Goal: Information Seeking & Learning: Learn about a topic

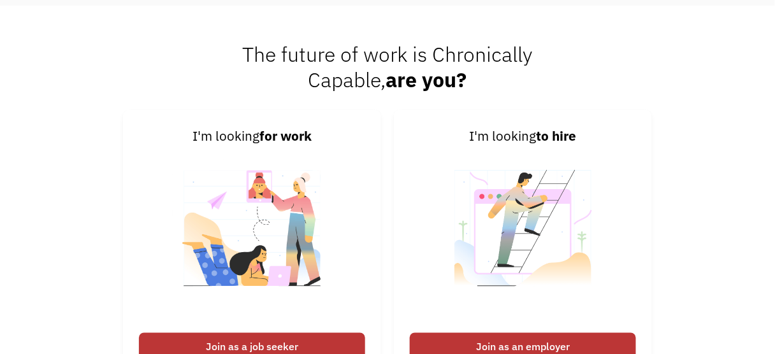
scroll to position [2803, 0]
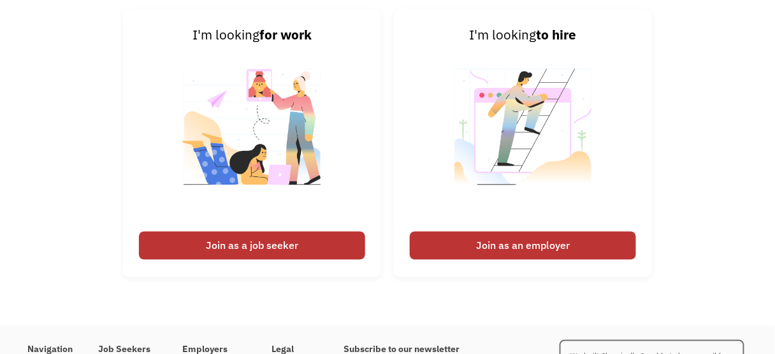
click at [243, 251] on div "Join as a job seeker" at bounding box center [252, 246] width 226 height 28
click at [250, 241] on div "Join as a job seeker" at bounding box center [252, 246] width 226 height 28
click at [258, 112] on img at bounding box center [252, 135] width 159 height 180
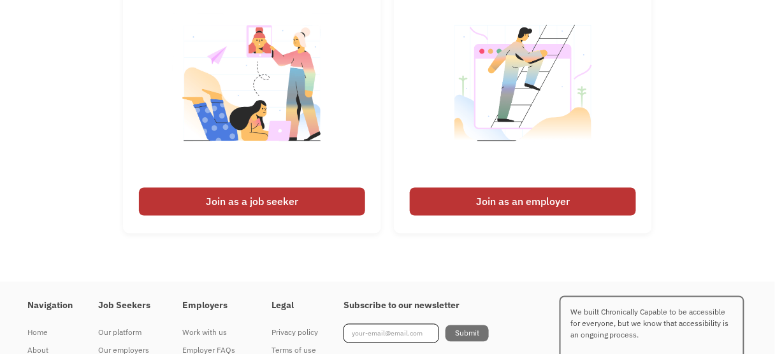
scroll to position [2922, 0]
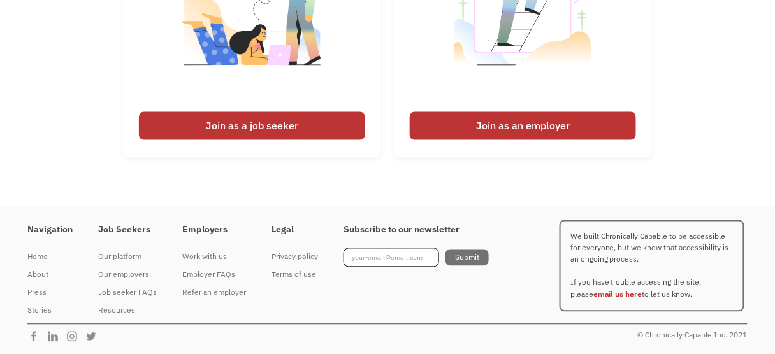
click at [251, 130] on div "Join as a job seeker" at bounding box center [252, 126] width 226 height 28
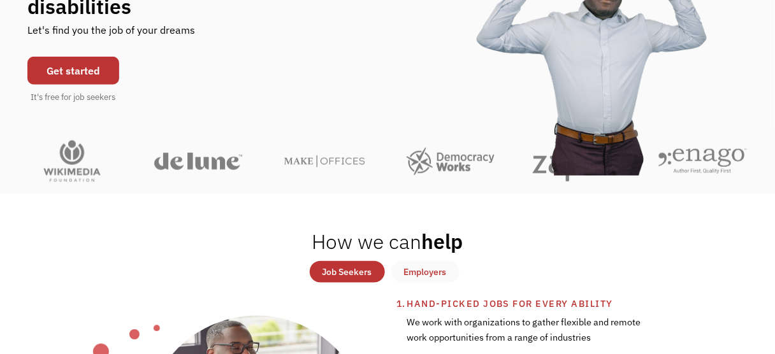
scroll to position [0, 0]
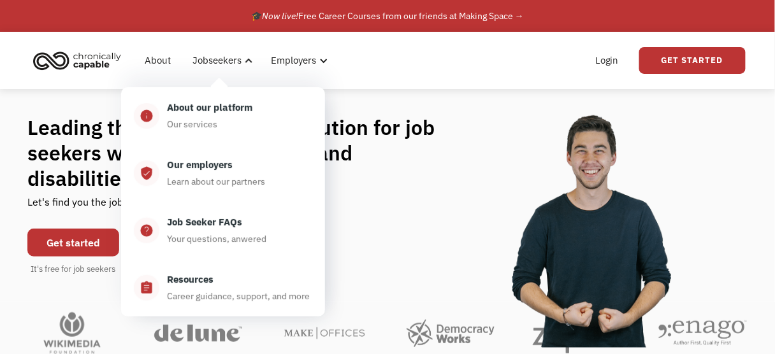
click at [214, 230] on div "Job Seeker FAQs Your questions, anwered" at bounding box center [235, 231] width 153 height 32
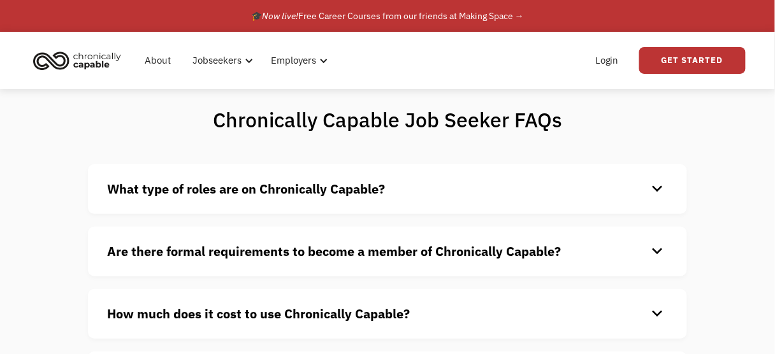
click at [241, 193] on strong "What type of roles are on Chronically Capable?" at bounding box center [246, 188] width 278 height 17
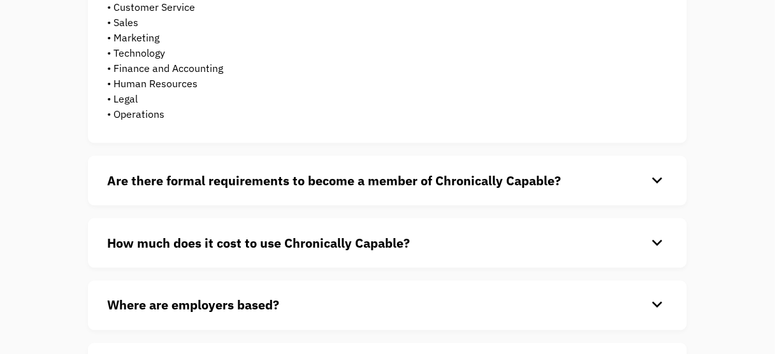
scroll to position [357, 0]
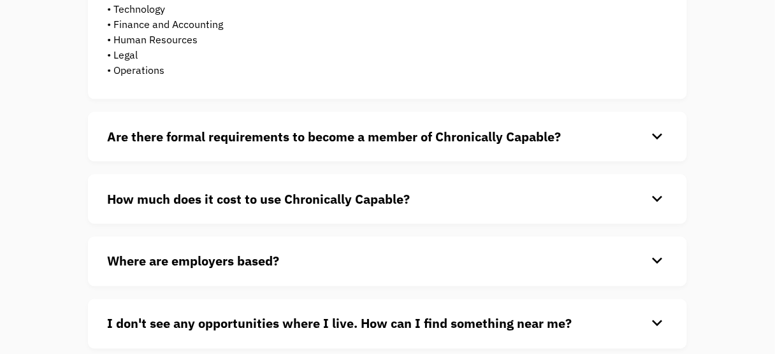
click at [337, 145] on h4 "Are there formal requirements to become a member of Chronically Capable?" at bounding box center [377, 136] width 540 height 19
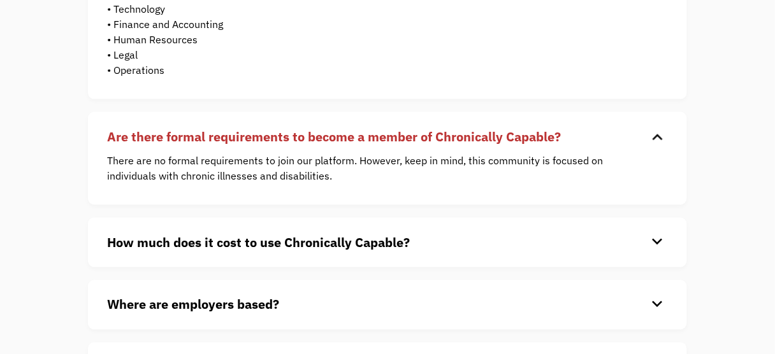
click at [337, 145] on h4 "Are there formal requirements to become a member of Chronically Capable?" at bounding box center [377, 136] width 540 height 19
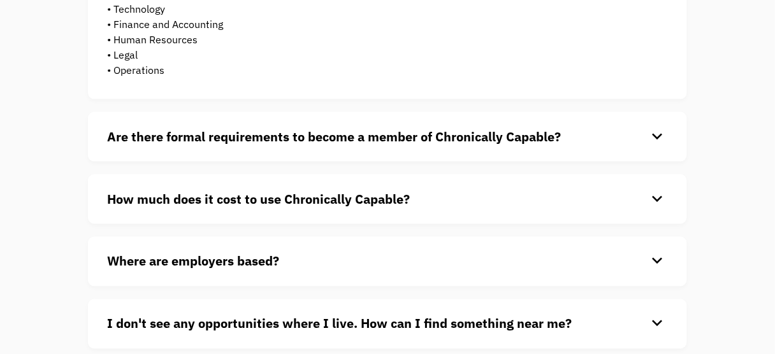
click at [310, 186] on div "How much does it cost to use Chronically Capable? keyboard_arrow_down Chronical…" at bounding box center [387, 200] width 599 height 50
click at [300, 204] on strong "How much does it cost to use Chronically Capable?" at bounding box center [258, 198] width 303 height 17
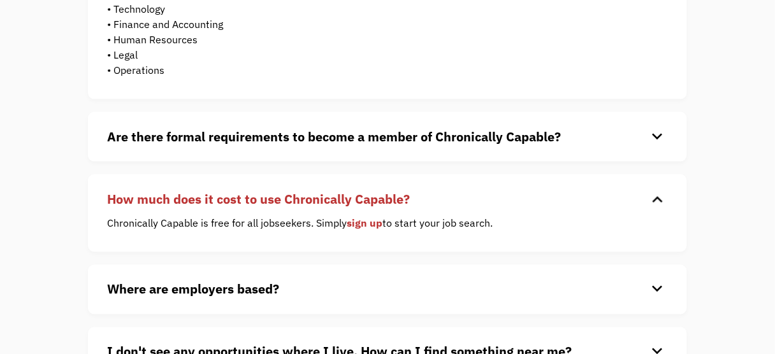
click at [300, 204] on strong "How much does it cost to use Chronically Capable?" at bounding box center [258, 198] width 303 height 17
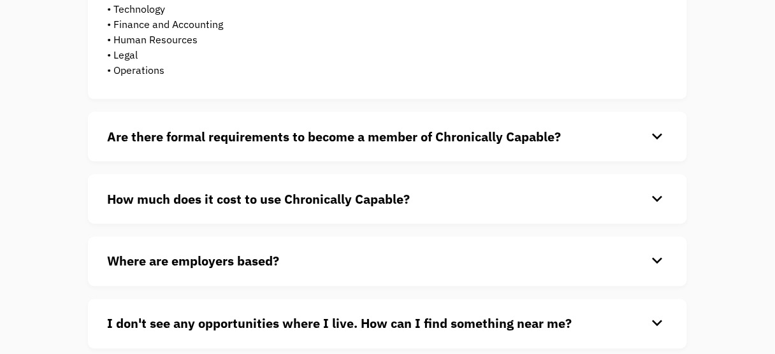
click at [280, 264] on h4 "Where are employers based?" at bounding box center [377, 261] width 540 height 19
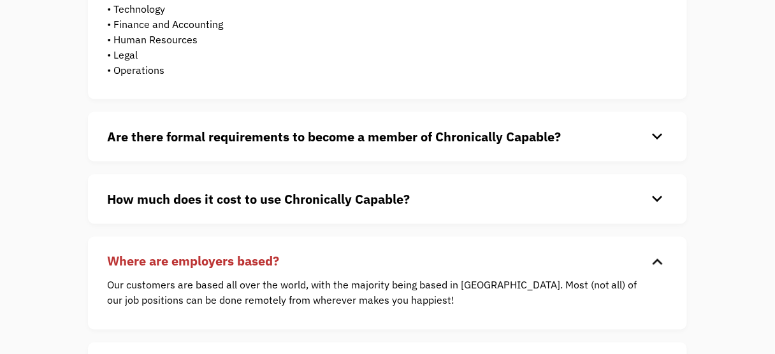
click at [309, 263] on h4 "Where are employers based?" at bounding box center [377, 261] width 540 height 19
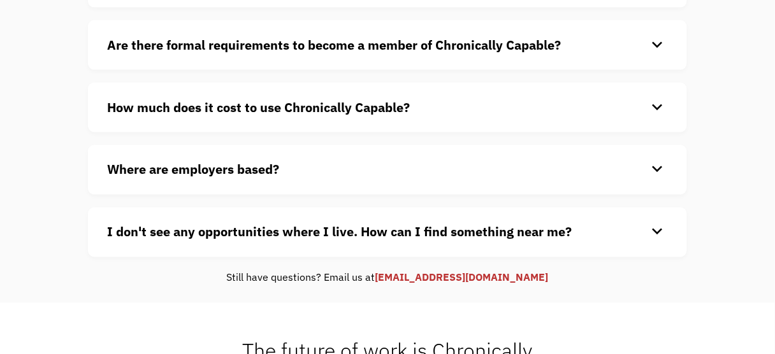
scroll to position [510, 0]
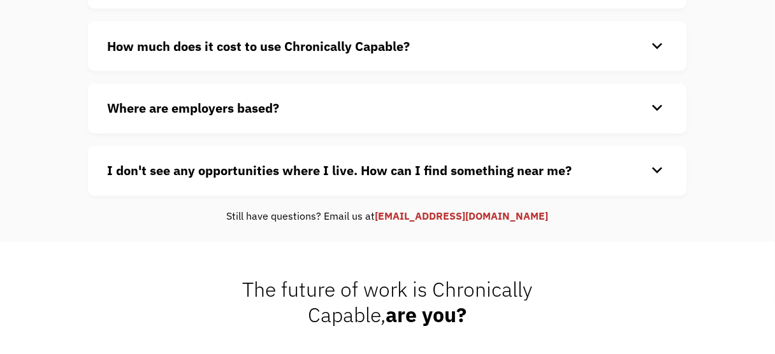
click at [289, 175] on strong "I don't see any opportunities where I live. How can I find something near me?" at bounding box center [339, 170] width 464 height 17
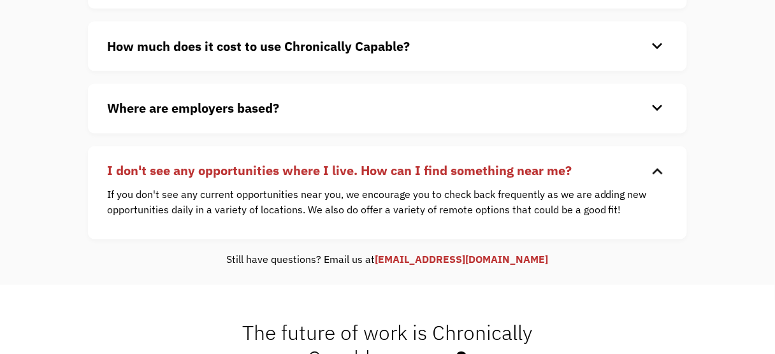
click at [289, 175] on strong "I don't see any opportunities where I live. How can I find something near me?" at bounding box center [339, 170] width 464 height 17
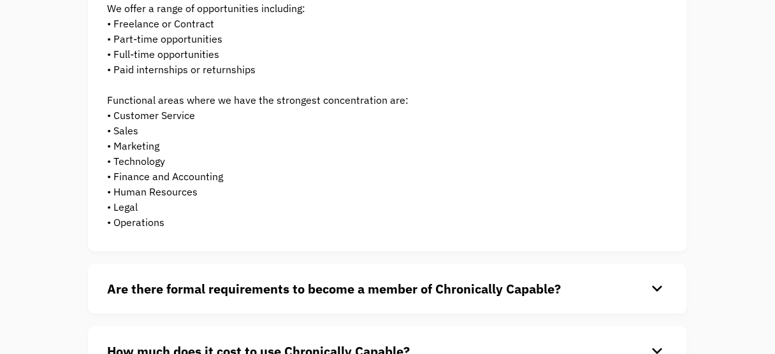
scroll to position [204, 0]
click at [234, 296] on strong "Are there formal requirements to become a member of Chronically Capable?" at bounding box center [334, 289] width 454 height 17
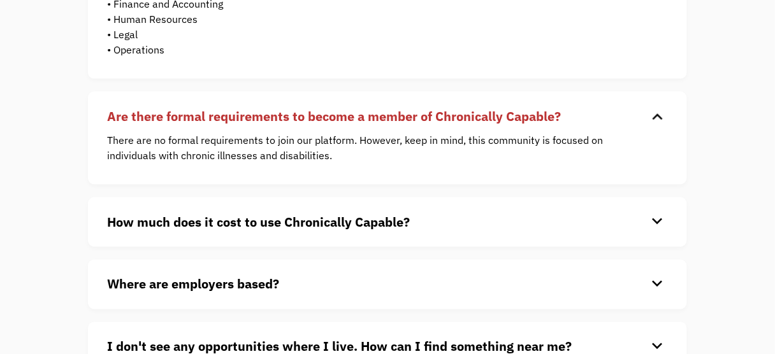
scroll to position [408, 0]
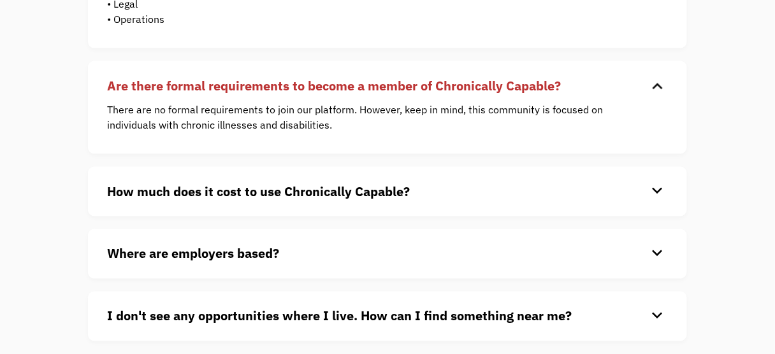
click at [334, 194] on strong "How much does it cost to use Chronically Capable?" at bounding box center [258, 191] width 303 height 17
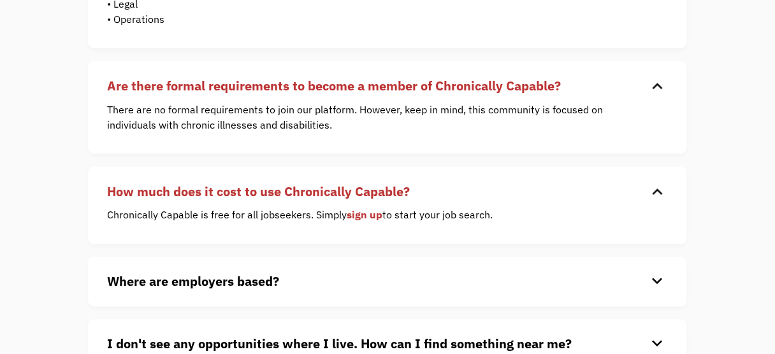
click at [369, 217] on link "sign up" at bounding box center [365, 215] width 36 height 13
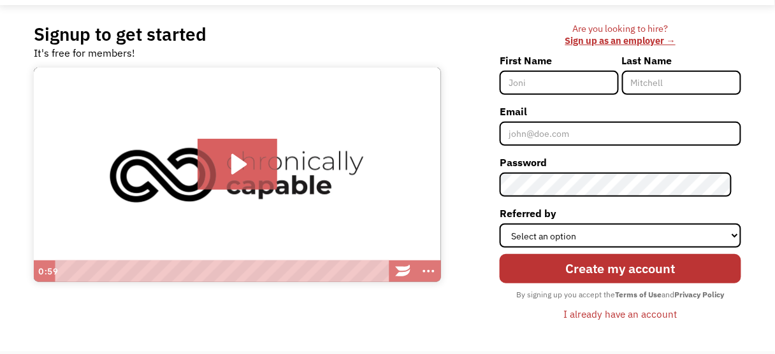
scroll to position [231, 0]
